Goal: Connect with others: Participate in discussion

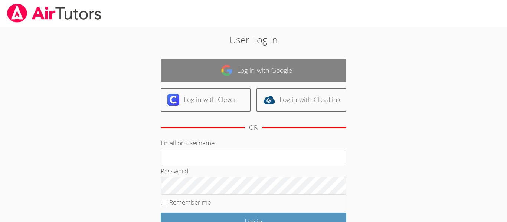
click at [249, 70] on link "Log in with Google" at bounding box center [253, 70] width 185 height 23
click at [254, 71] on link "Log in with Google" at bounding box center [253, 70] width 185 height 23
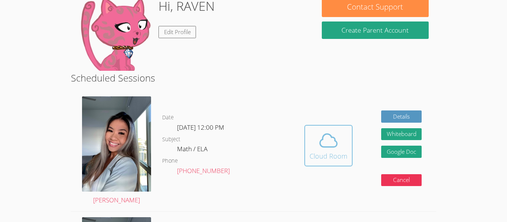
scroll to position [123, 0]
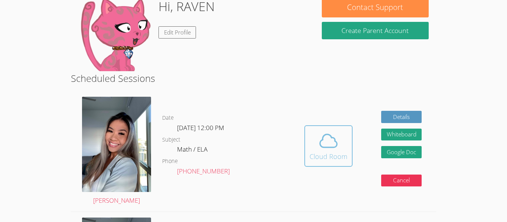
click at [318, 139] on icon at bounding box center [328, 141] width 21 height 21
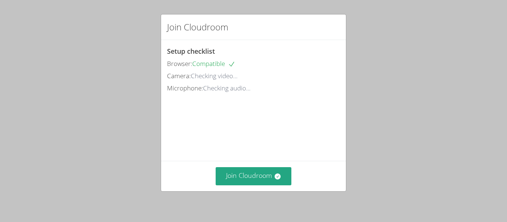
click at [278, 139] on video at bounding box center [222, 128] width 111 height 56
click at [245, 171] on button "Join Cloudroom" at bounding box center [254, 176] width 76 height 18
